Goal: Information Seeking & Learning: Compare options

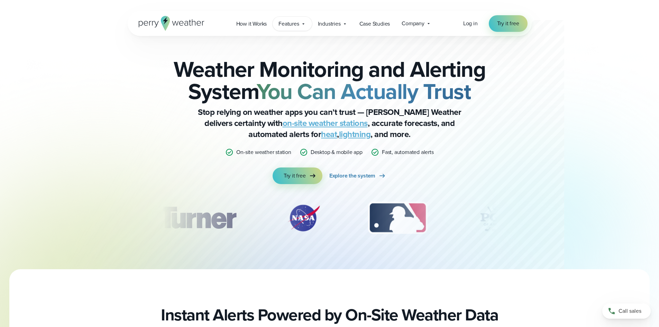
click at [297, 21] on span "Features" at bounding box center [289, 24] width 20 height 8
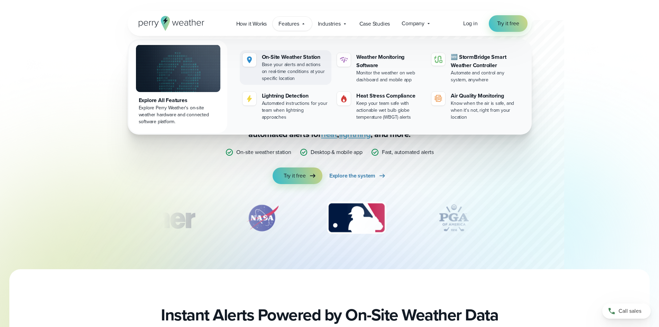
click at [300, 59] on div "On-Site Weather Station" at bounding box center [295, 57] width 67 height 8
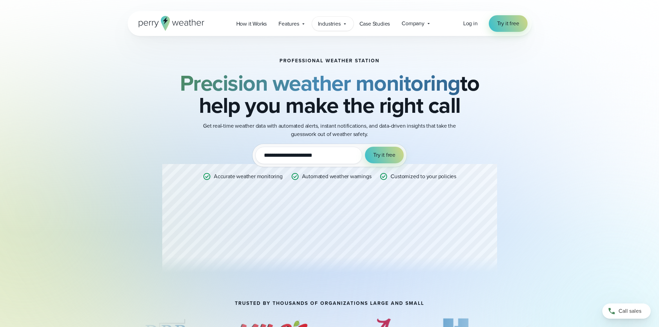
click at [331, 22] on span "Industries" at bounding box center [329, 24] width 23 height 8
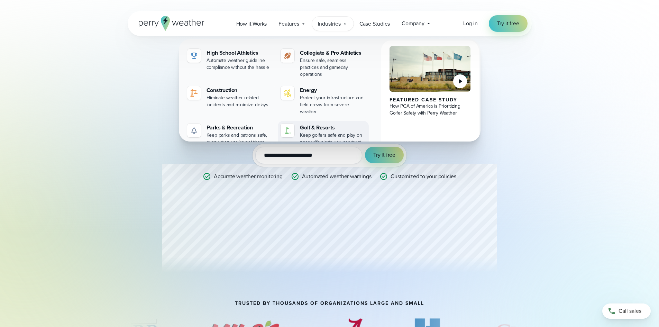
drag, startPoint x: 320, startPoint y: 114, endPoint x: 328, endPoint y: 123, distance: 11.3
click at [320, 124] on div "Golf & Resorts" at bounding box center [333, 128] width 66 height 8
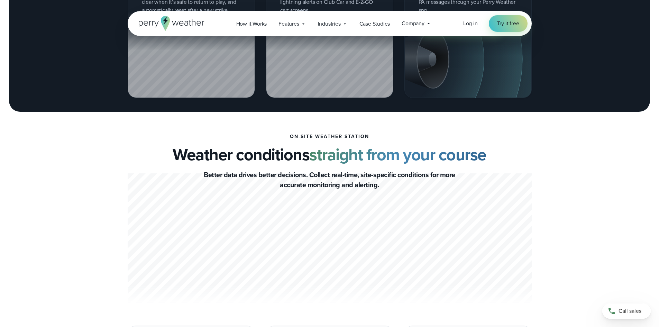
scroll to position [900, 0]
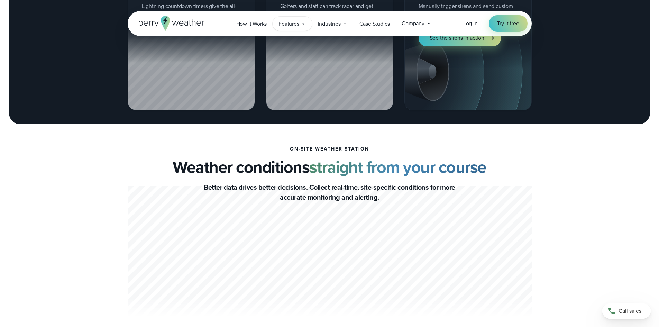
click at [303, 25] on icon at bounding box center [304, 24] width 6 height 6
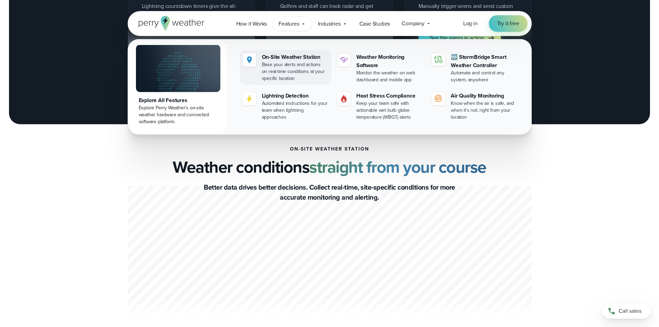
click at [248, 58] on img at bounding box center [249, 60] width 8 height 8
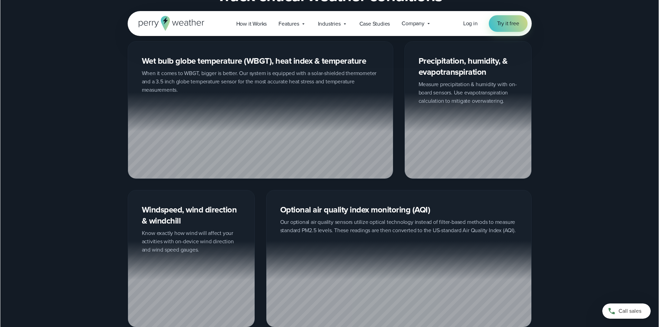
scroll to position [865, 0]
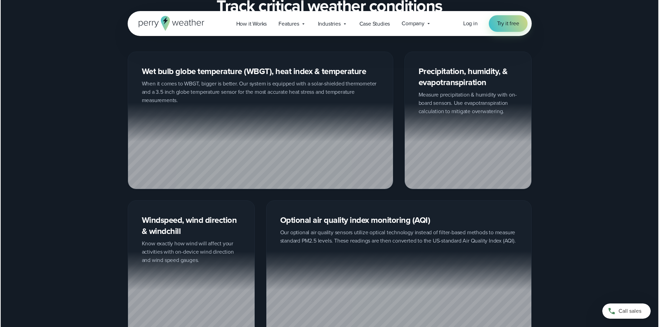
click at [451, 84] on div "Precipitation, humidity, & evapotranspiration Measure precipitation & humidity …" at bounding box center [468, 120] width 127 height 137
click at [302, 22] on icon at bounding box center [304, 24] width 6 height 6
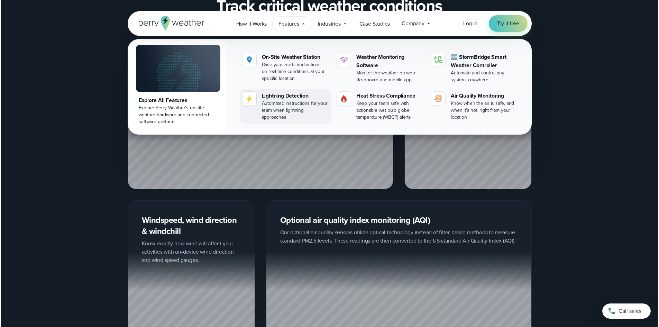
click at [299, 99] on div "Lightning Detection" at bounding box center [295, 96] width 67 height 8
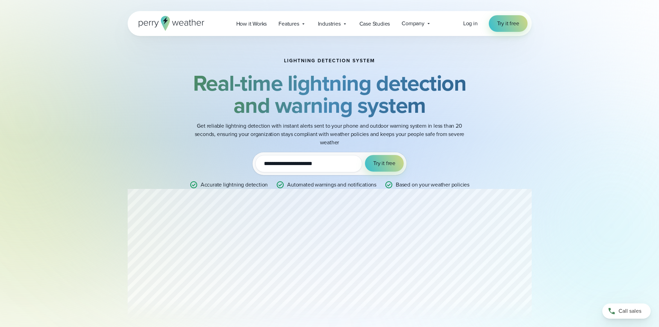
click at [105, 120] on div "**********" at bounding box center [330, 123] width 498 height 175
click at [174, 24] on icon at bounding box center [175, 23] width 7 height 4
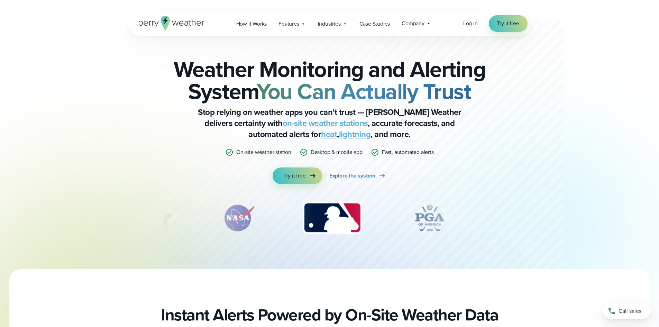
click at [283, 125] on link "on-site weather stations" at bounding box center [325, 123] width 85 height 12
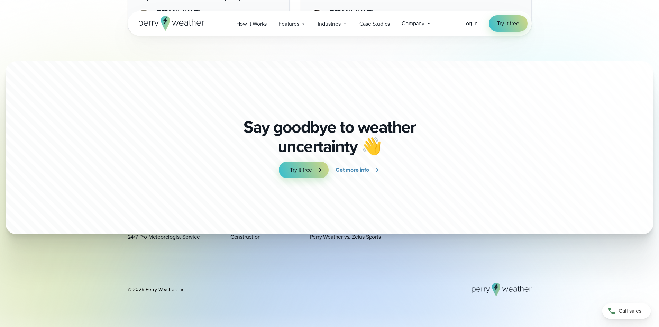
scroll to position [2111, 0]
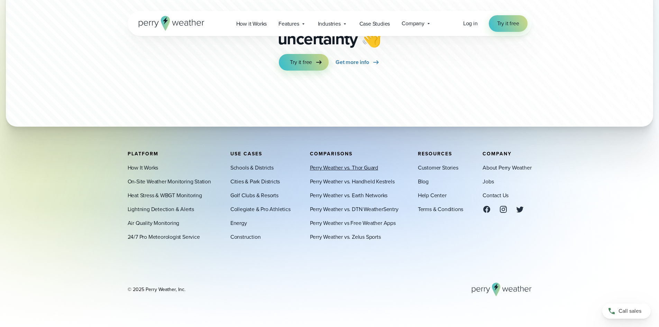
click at [342, 169] on link "Perry Weather vs. Thor Guard" at bounding box center [344, 168] width 68 height 8
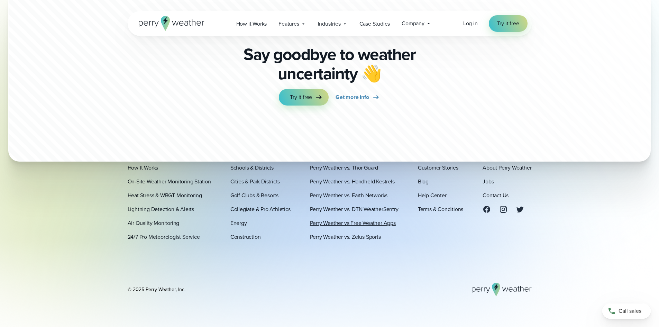
click at [348, 224] on link "Perry Weather vs Free Weather Apps" at bounding box center [353, 223] width 86 height 8
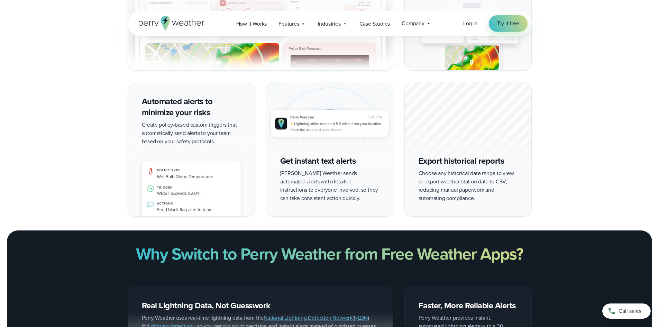
scroll to position [311, 0]
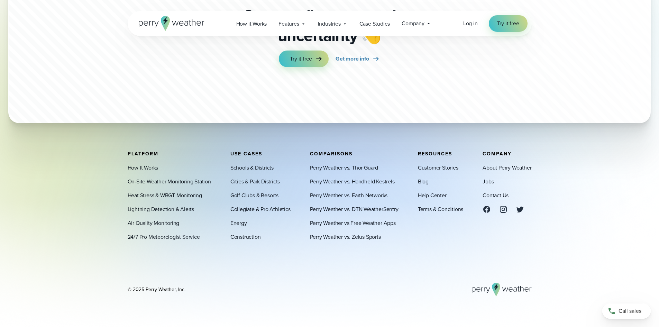
scroll to position [2194, 0]
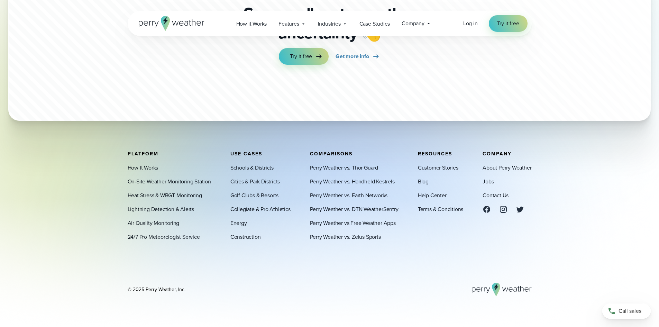
click at [376, 182] on link "Perry Weather vs. Handheld Kestrels" at bounding box center [352, 182] width 85 height 8
click at [253, 193] on link "Golf Clubs & Resorts" at bounding box center [255, 195] width 48 height 8
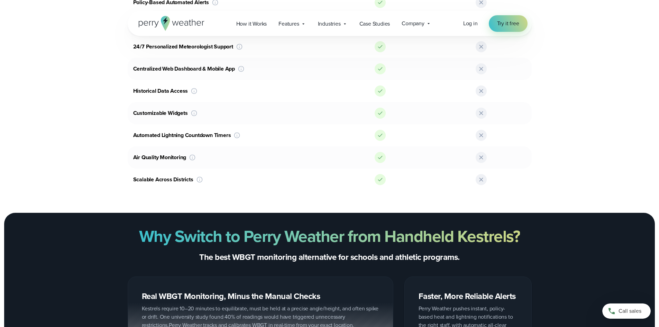
scroll to position [554, 0]
